Goal: Information Seeking & Learning: Learn about a topic

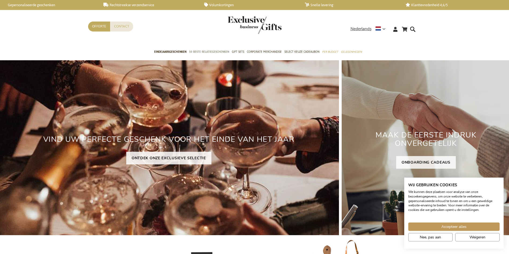
click at [214, 51] on span "50 beste relatiegeschenken" at bounding box center [209, 52] width 40 height 6
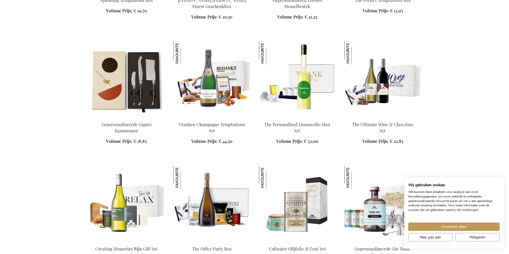
scroll to position [349, 0]
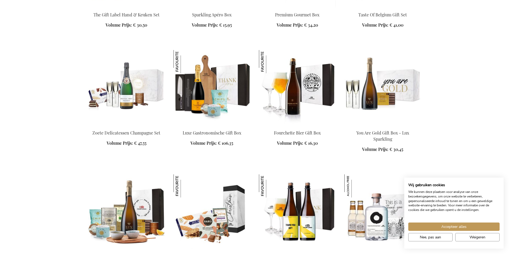
scroll to position [591, 0]
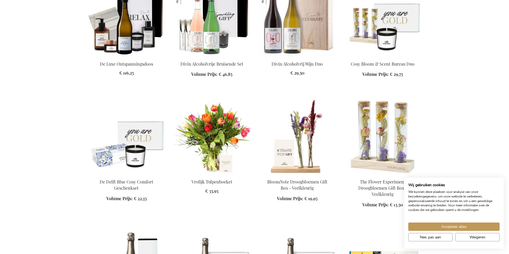
scroll to position [1611, 0]
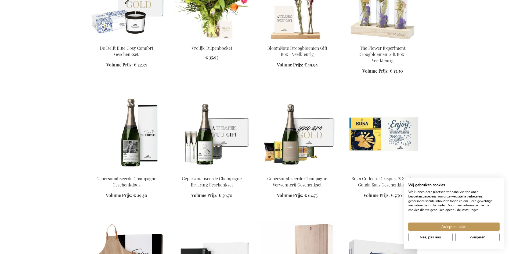
scroll to position [1772, 0]
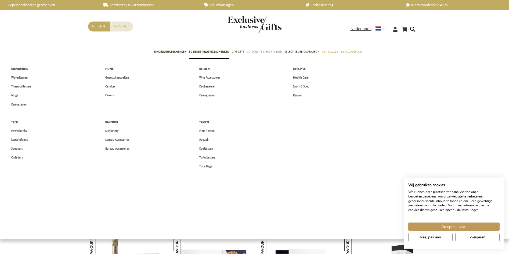
click at [266, 51] on span "Corporate Merchandise" at bounding box center [264, 52] width 35 height 6
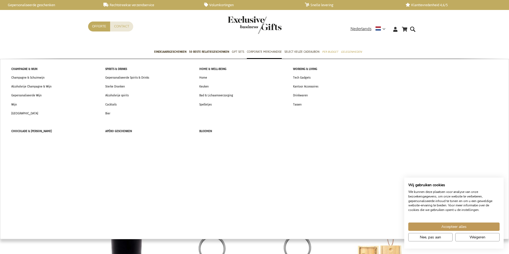
click at [237, 50] on span "Gift Sets" at bounding box center [238, 52] width 12 height 6
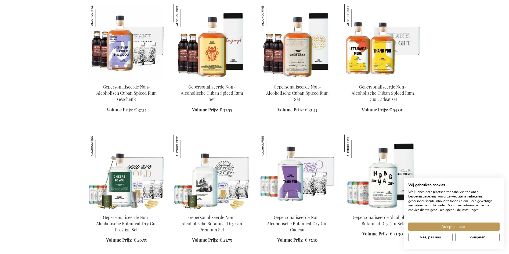
scroll to position [510, 0]
